Goal: Task Accomplishment & Management: Complete application form

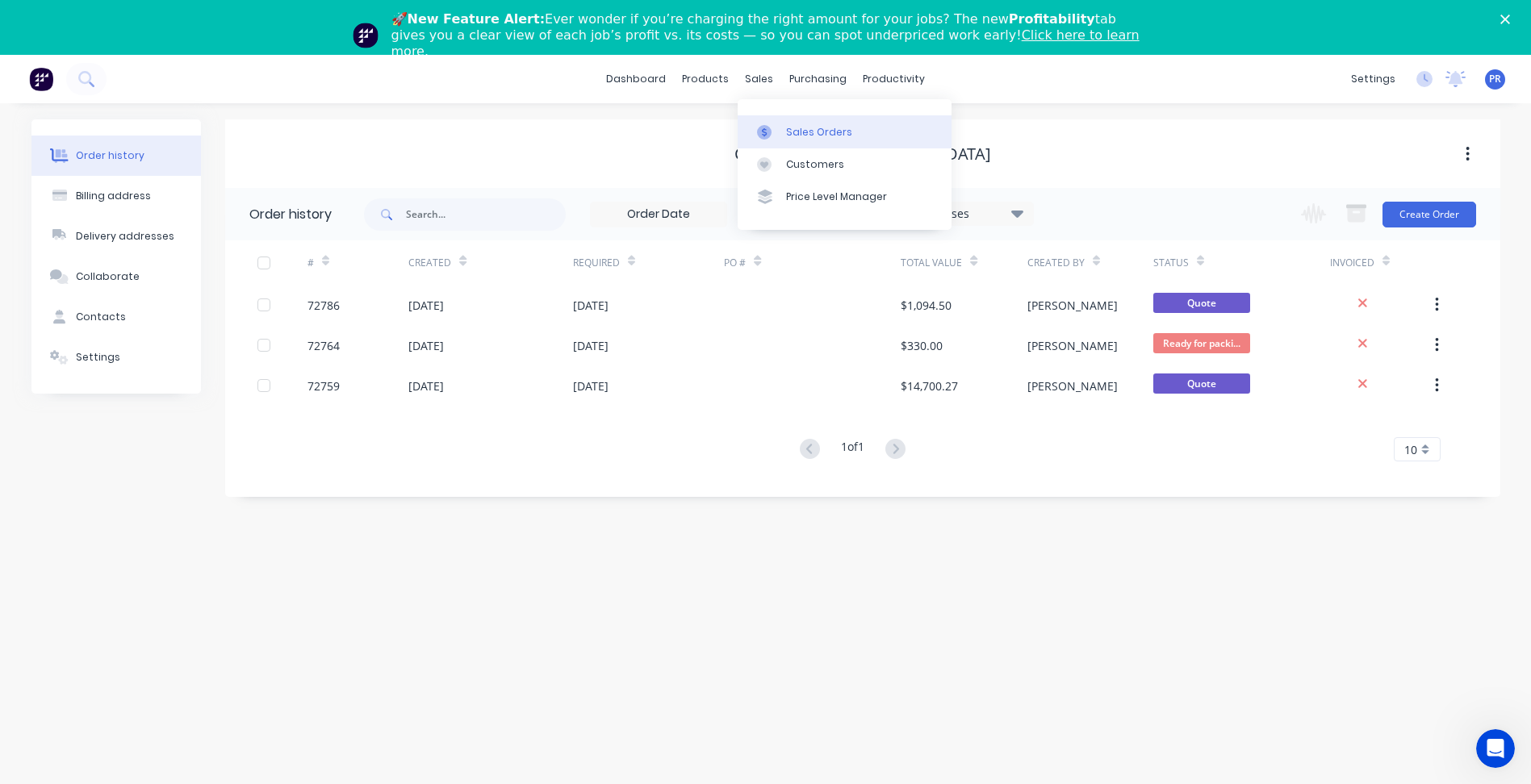
click at [786, 137] on div "Sales Orders" at bounding box center [818, 132] width 66 height 14
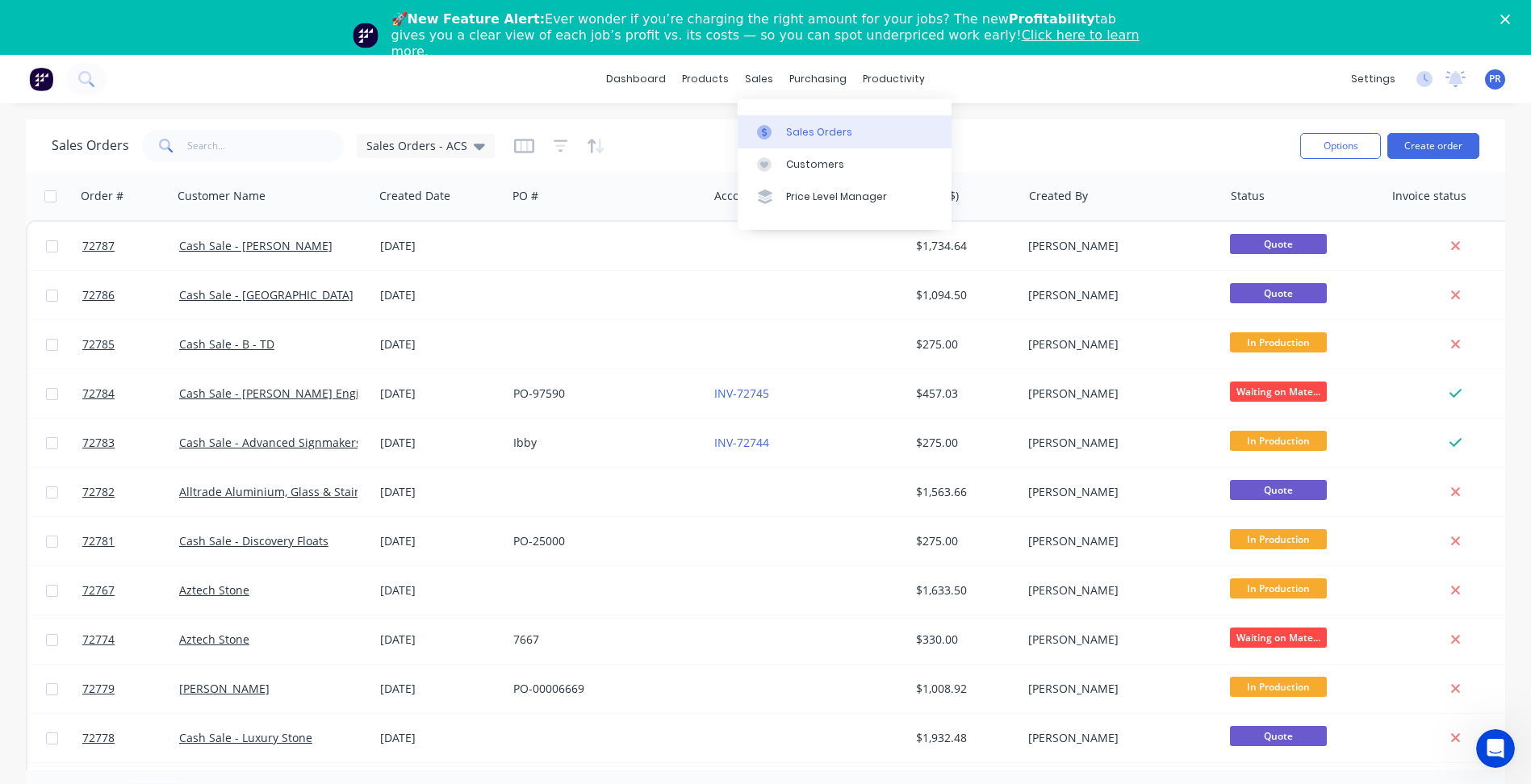
click at [802, 135] on div "Sales Orders" at bounding box center [818, 132] width 66 height 14
click at [1433, 147] on button "Create order" at bounding box center [1433, 145] width 92 height 26
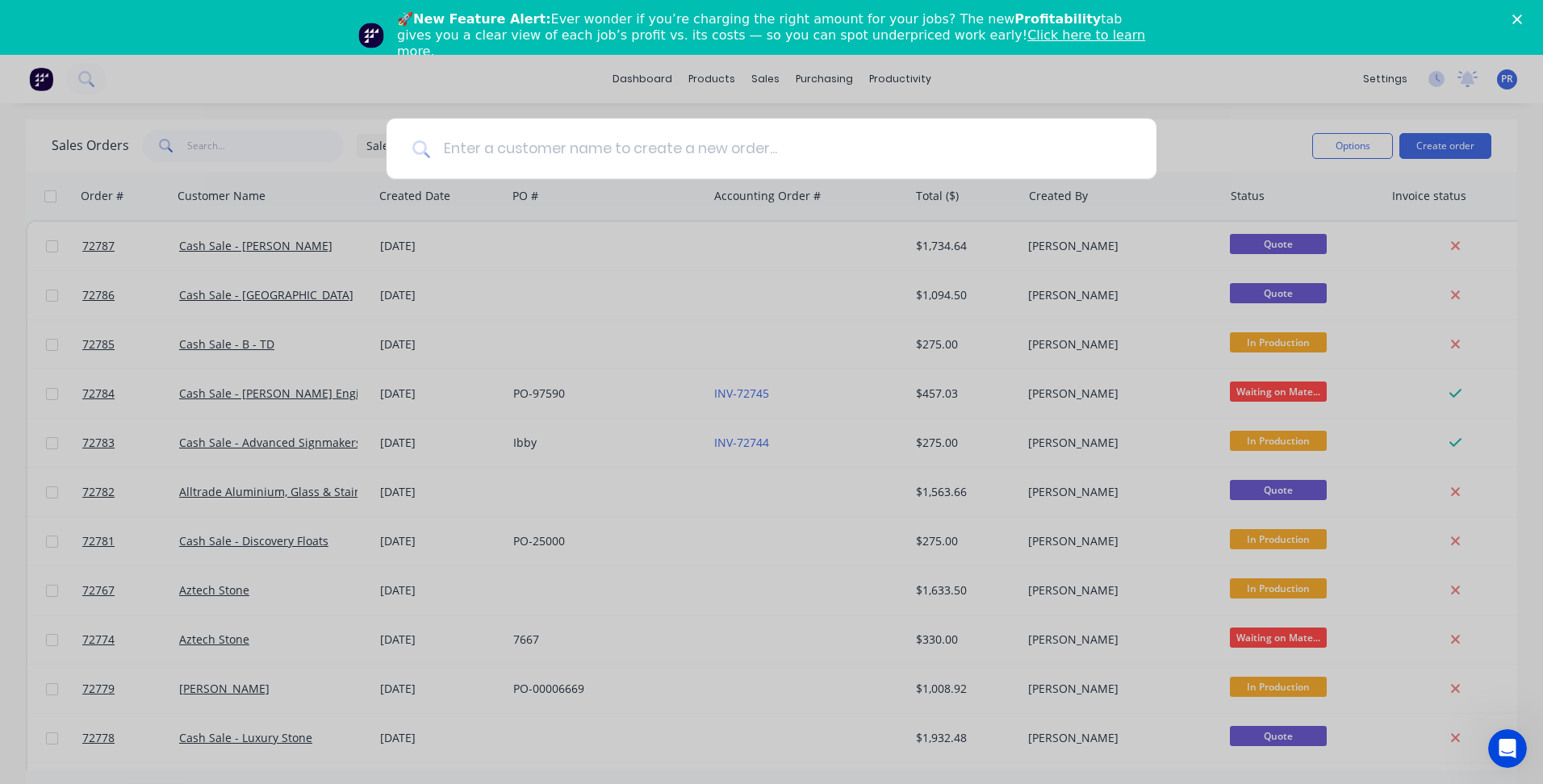
click at [582, 163] on input at bounding box center [780, 148] width 700 height 61
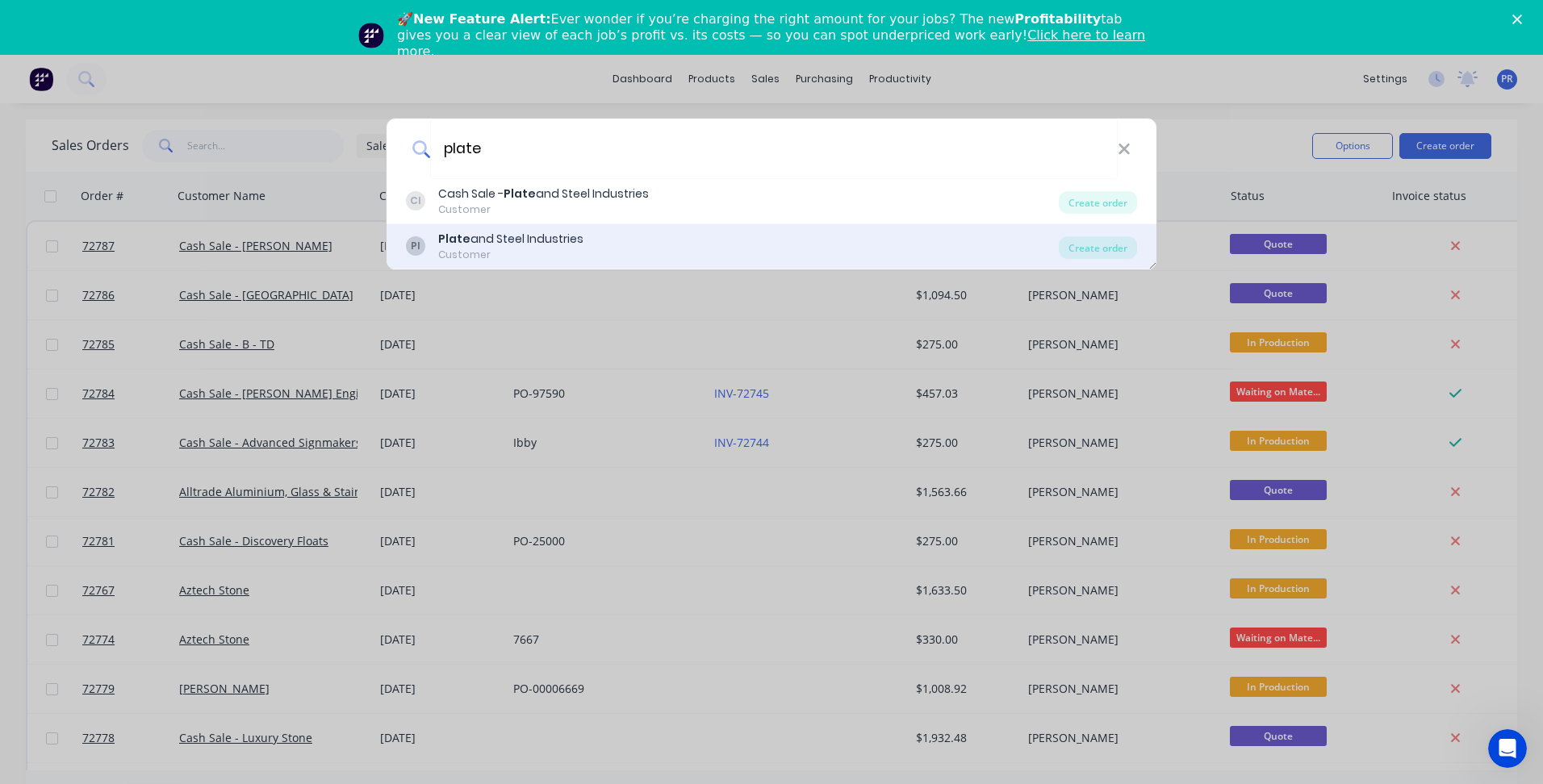
type input "plate"
click at [526, 251] on div "Customer" at bounding box center [510, 255] width 145 height 14
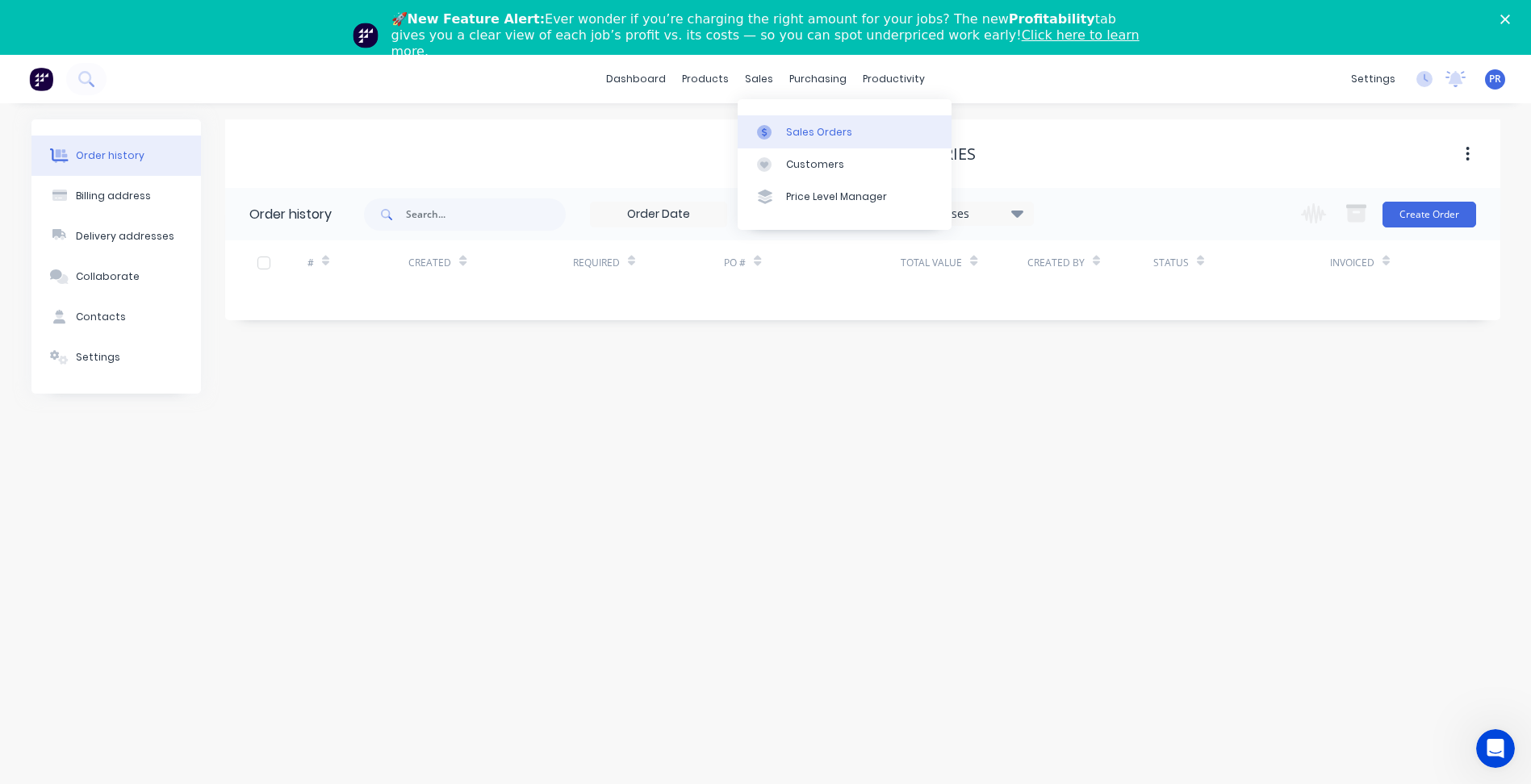
click at [797, 126] on div "Sales Orders" at bounding box center [818, 132] width 66 height 14
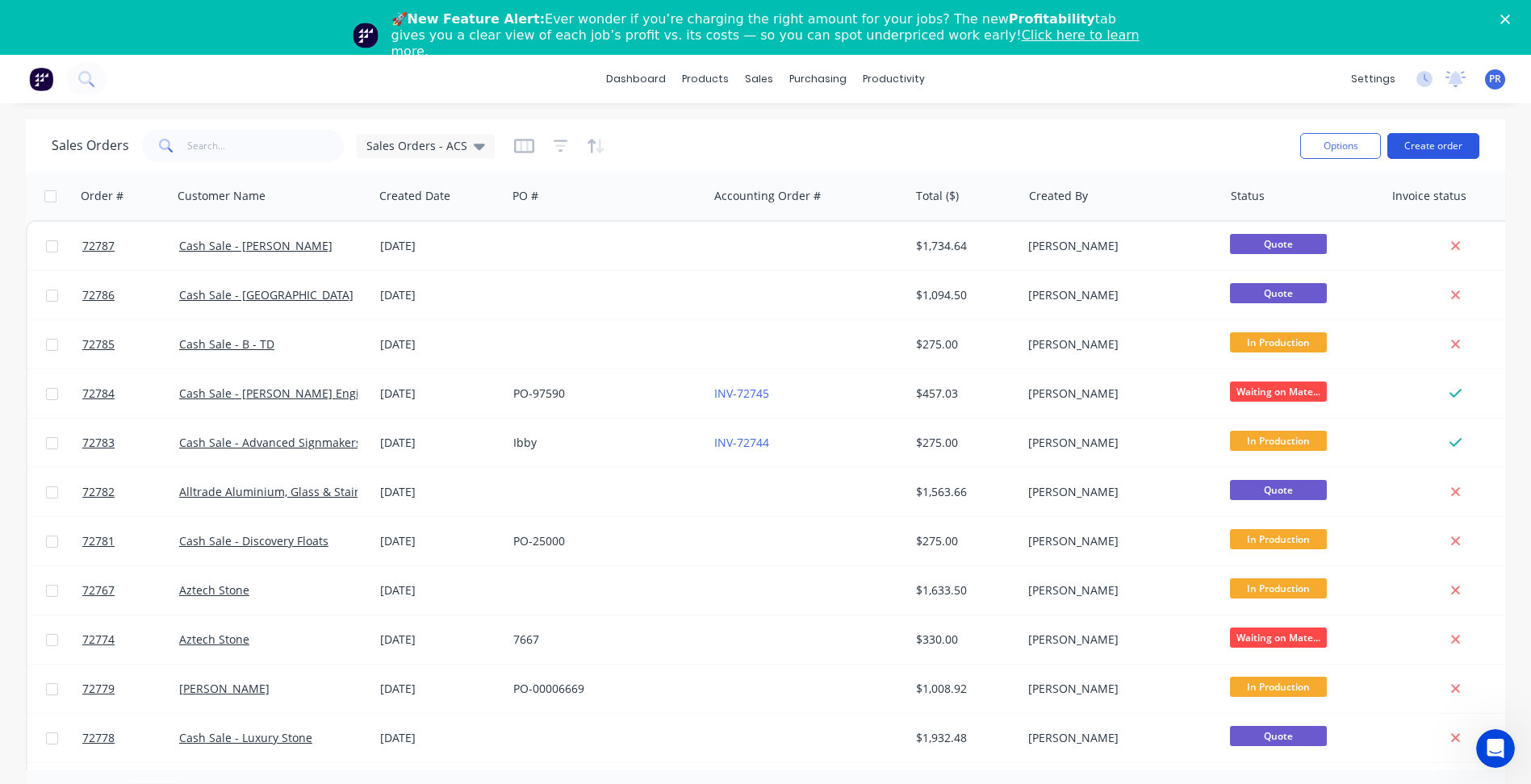
click at [1432, 144] on button "Create order" at bounding box center [1433, 145] width 92 height 26
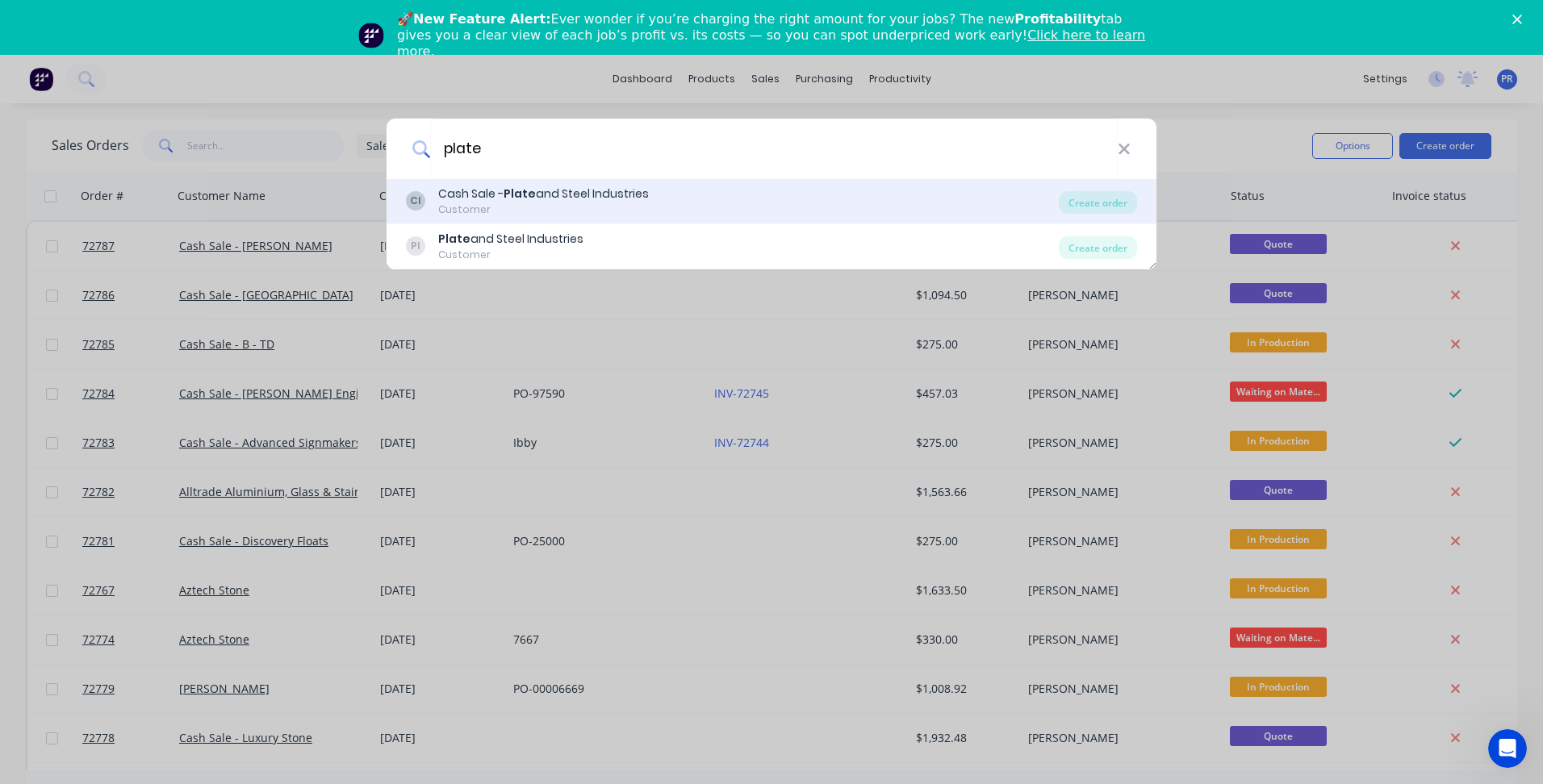
type input "plate"
click at [563, 193] on div "Cash Sale - Plate and Steel Industries" at bounding box center [543, 193] width 210 height 17
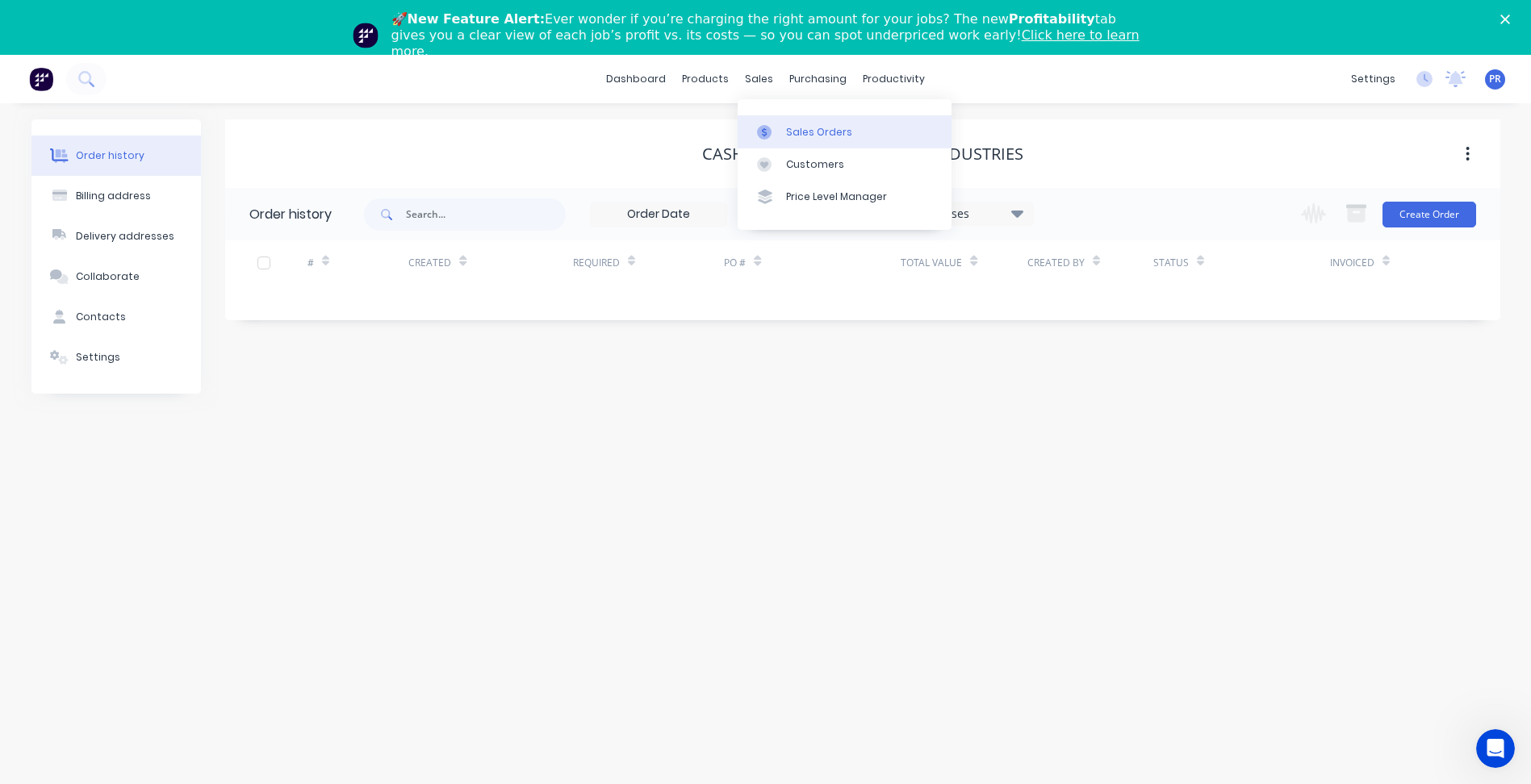
click at [802, 140] on link "Sales Orders" at bounding box center [845, 132] width 214 height 33
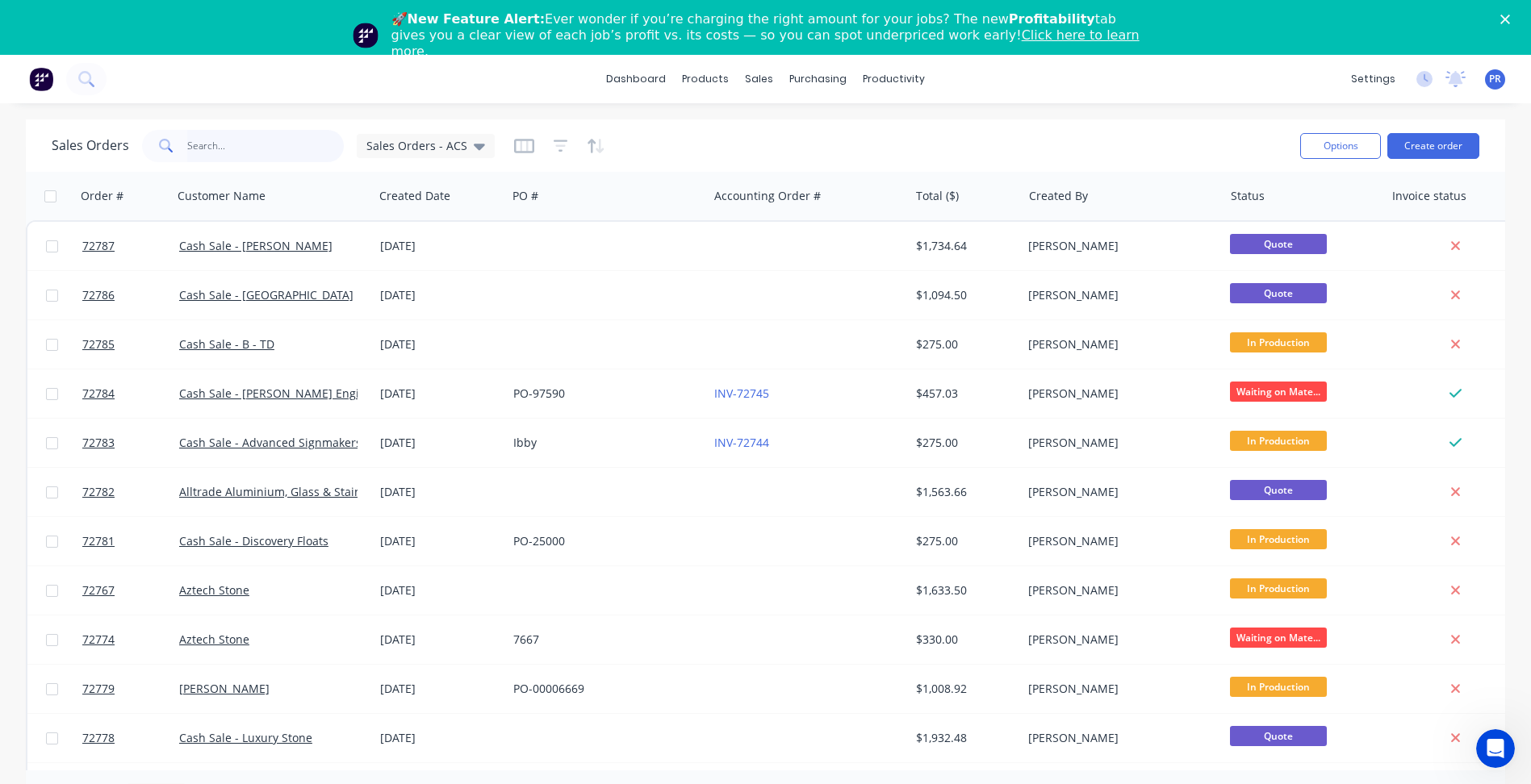
click at [275, 140] on input "text" at bounding box center [266, 146] width 157 height 33
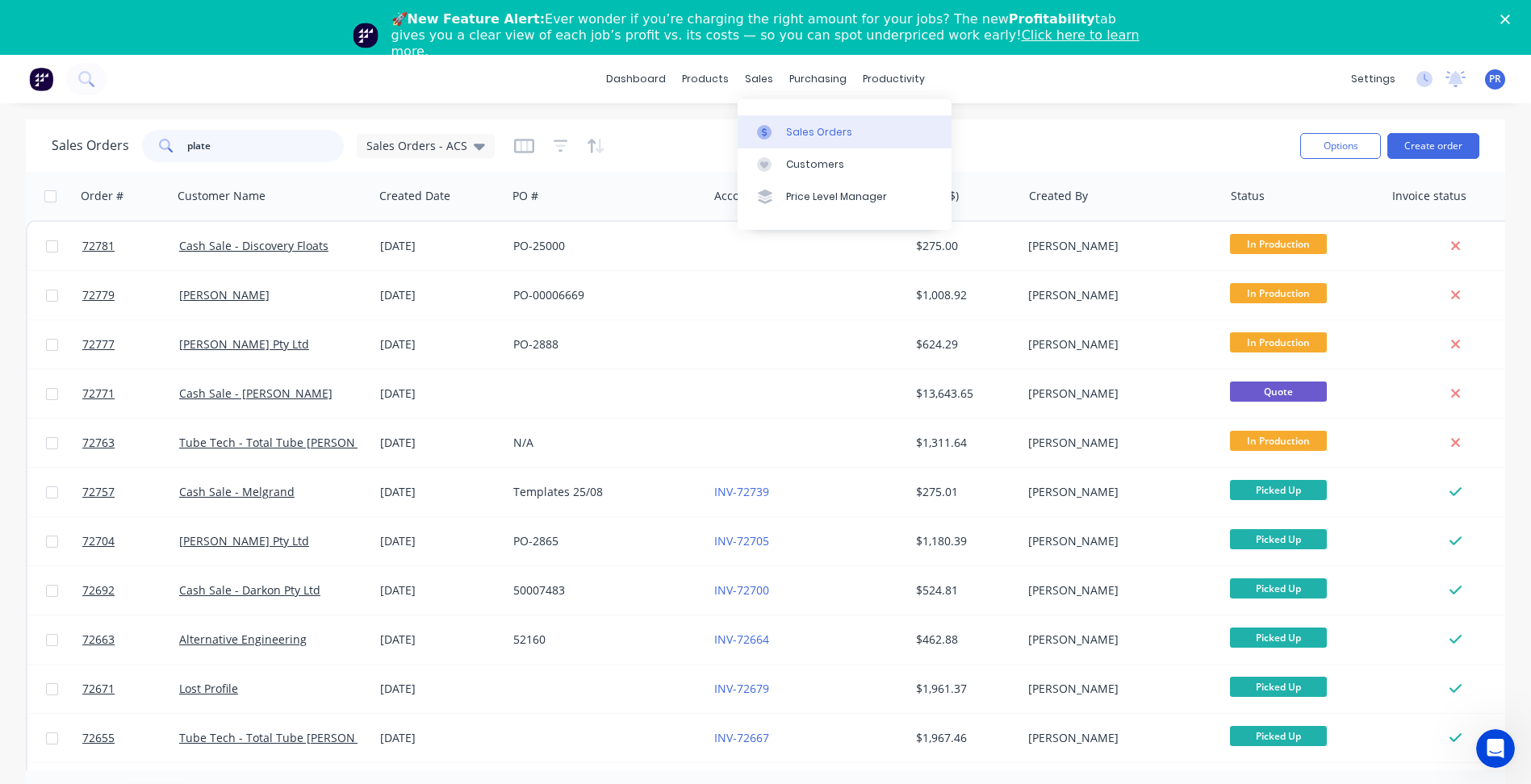
type input "plate"
click at [785, 123] on link "Sales Orders" at bounding box center [845, 132] width 214 height 33
click at [1416, 143] on button "Create order" at bounding box center [1433, 145] width 92 height 26
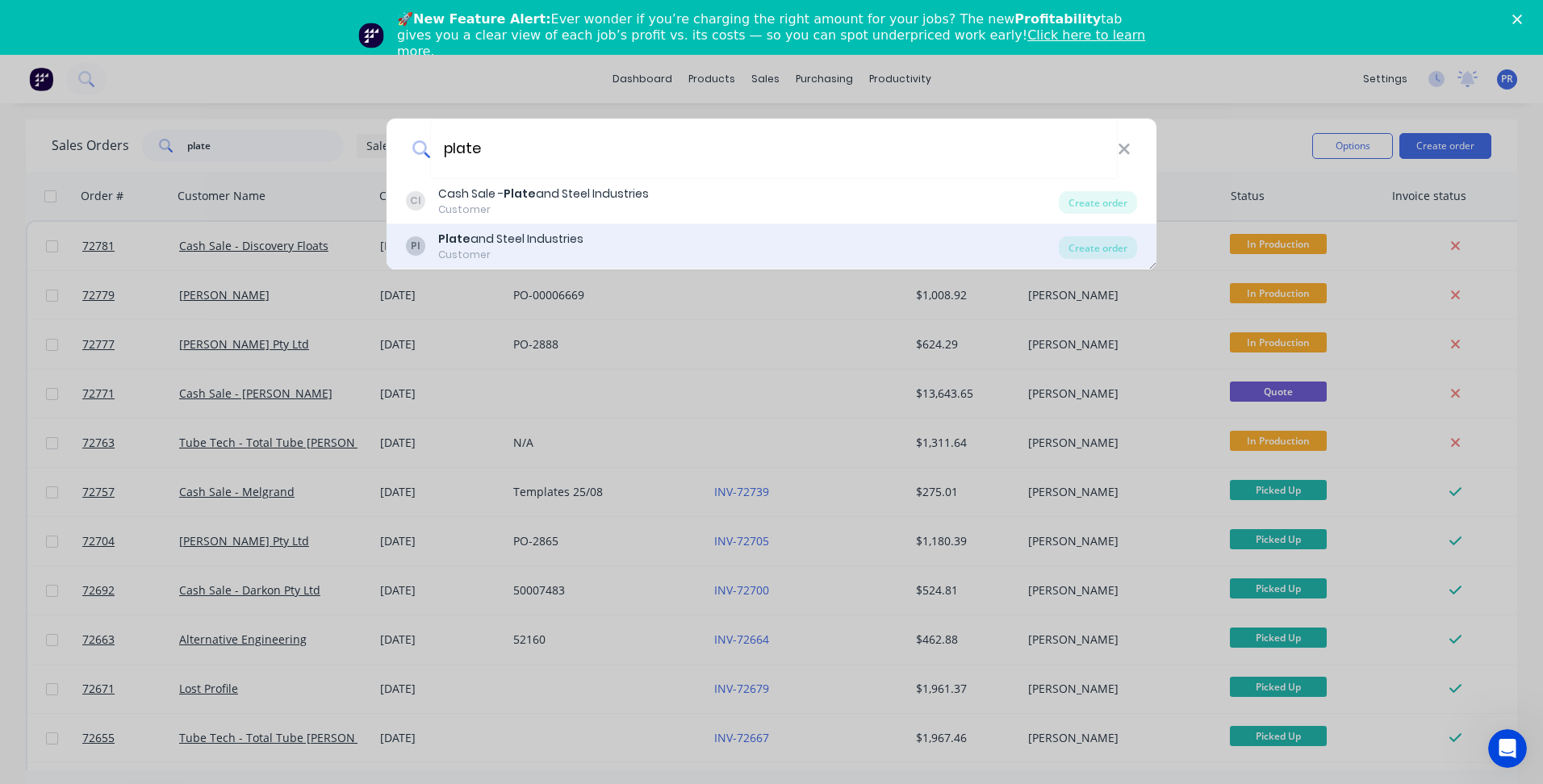
type input "plate"
click at [567, 243] on div "Plate and Steel Industries" at bounding box center [510, 239] width 145 height 17
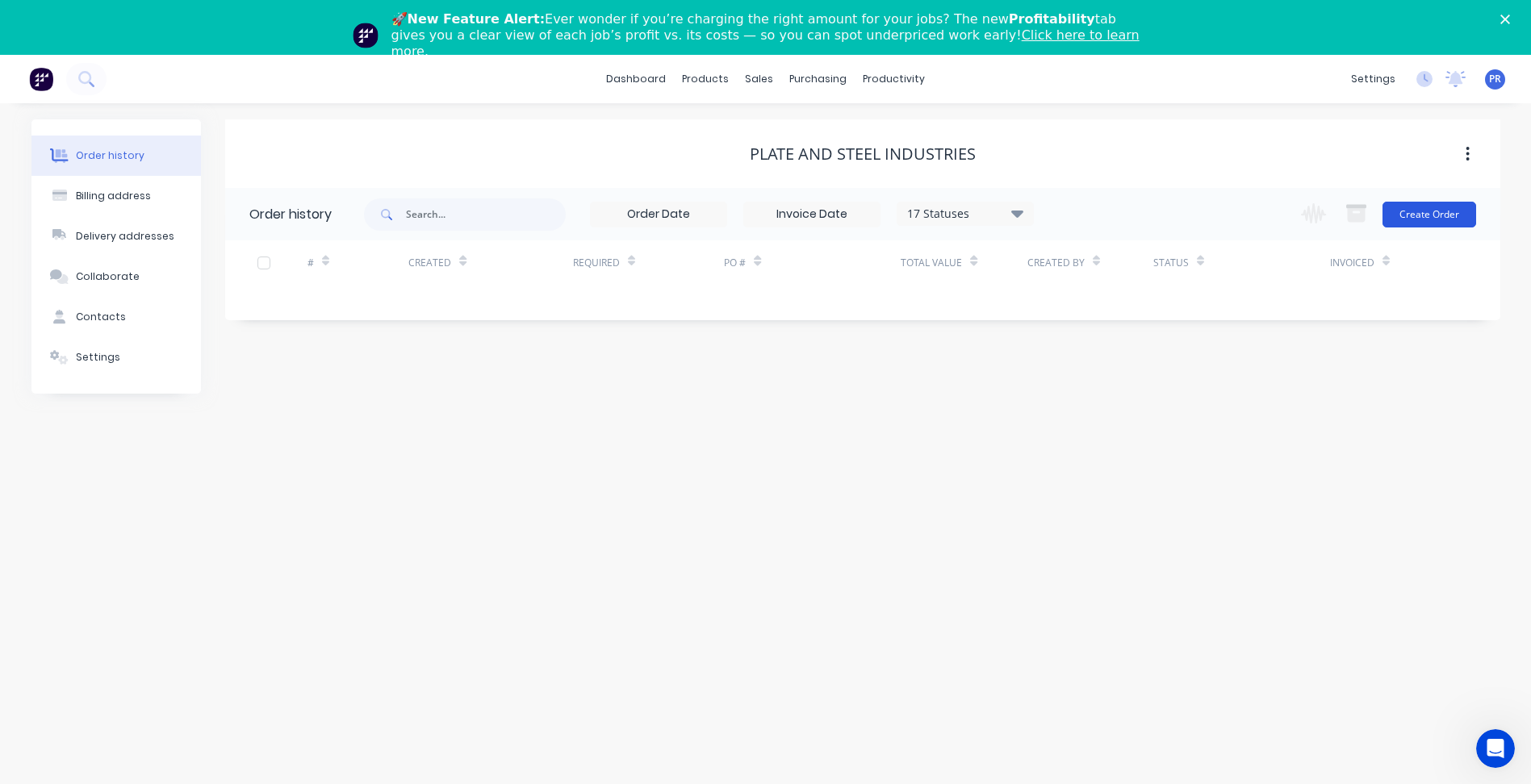
click at [1433, 213] on button "Create Order" at bounding box center [1429, 214] width 94 height 26
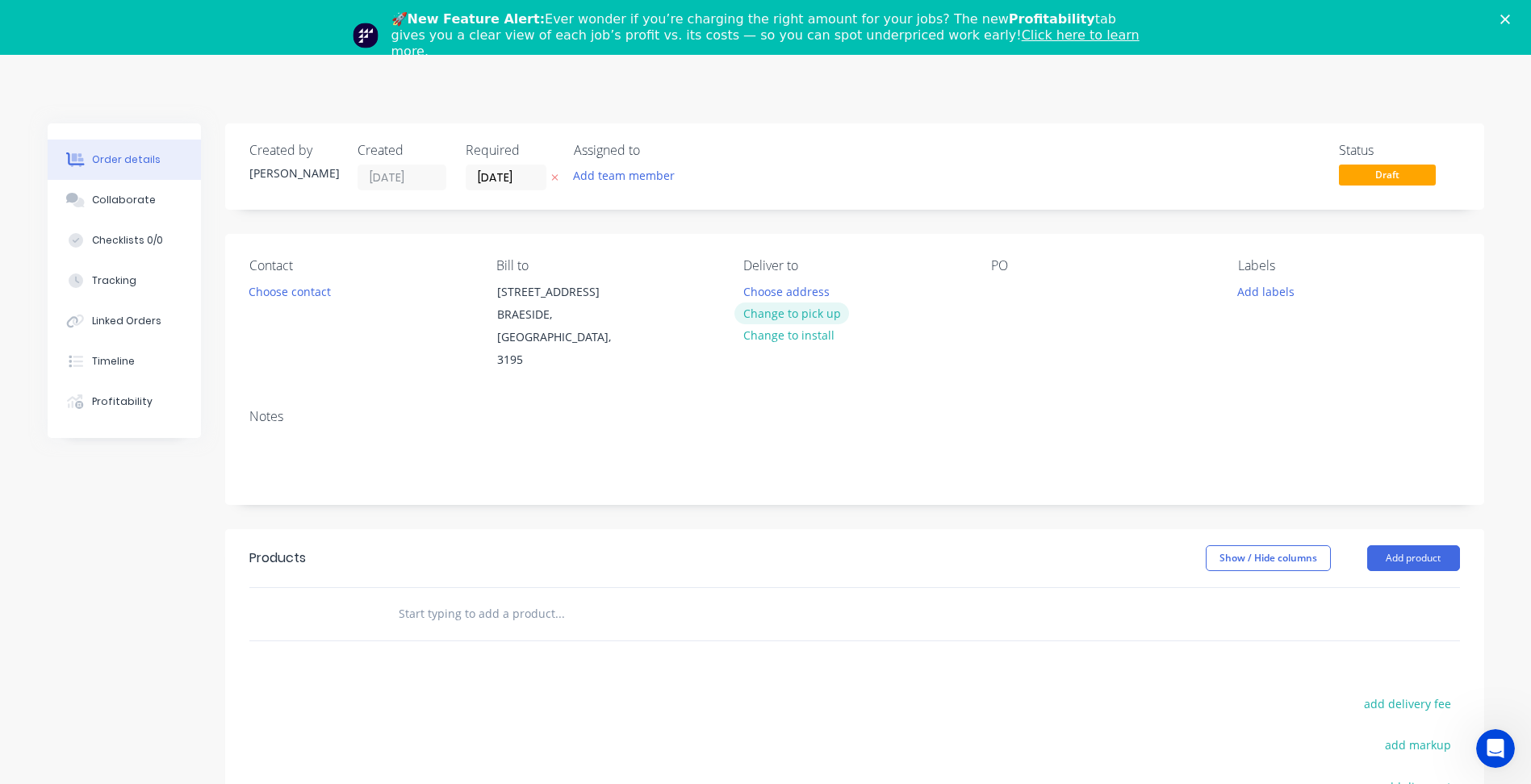
click at [789, 314] on button "Change to pick up" at bounding box center [791, 313] width 115 height 22
click at [302, 292] on button "Choose contact" at bounding box center [289, 291] width 99 height 22
